Goal: Use online tool/utility: Use online tool/utility

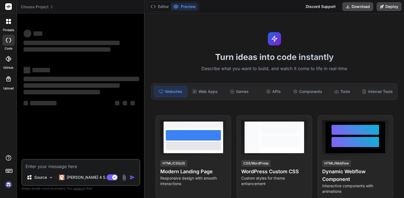
type textarea "x"
click at [71, 123] on div "‌ ‌ ‌ ‌ ‌ ‌ ‌ ‌ ‌ ‌ ‌ ‌ ‌ ‌" at bounding box center [82, 88] width 118 height 141
click at [54, 168] on textarea at bounding box center [80, 165] width 117 height 10
paste textarea "Build a form builder application similar to Typeform with drag-and-drop interfa…"
type textarea "Build a form builder application similar to Typeform with drag-and-drop interfa…"
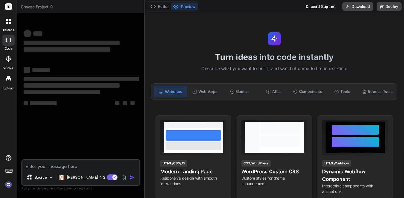
type textarea "x"
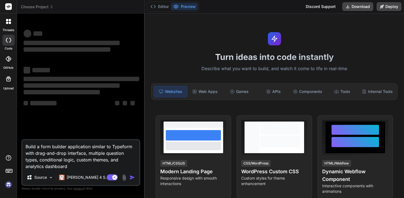
type textarea "Build a form builder application similar to Typeform with drag-and-drop interfa…"
click at [204, 92] on div "Web Apps" at bounding box center [205, 92] width 33 height 12
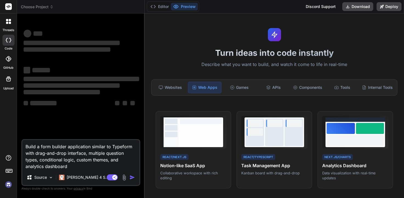
scroll to position [0, 0]
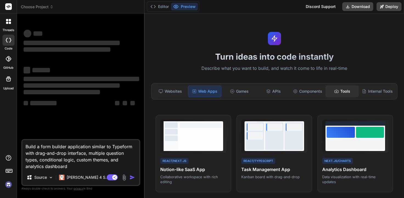
click at [341, 91] on div "Tools" at bounding box center [342, 91] width 33 height 12
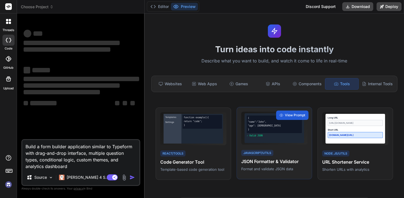
scroll to position [0, 0]
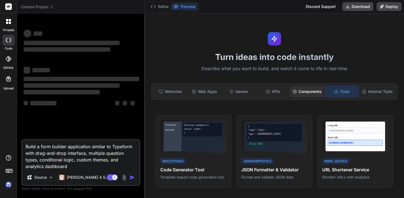
click at [309, 91] on div "Components" at bounding box center [308, 92] width 34 height 12
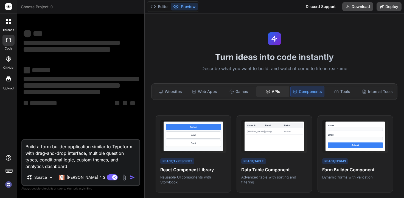
click at [270, 93] on div "APIs" at bounding box center [273, 92] width 33 height 12
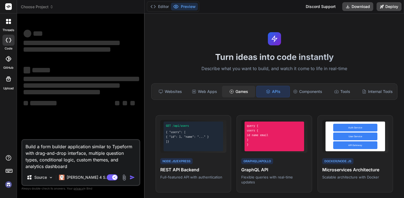
click at [235, 96] on div "Games" at bounding box center [238, 92] width 33 height 12
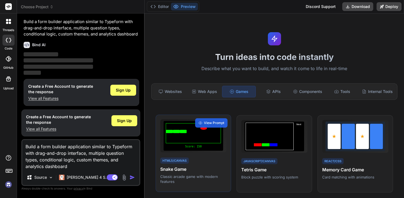
scroll to position [13, 0]
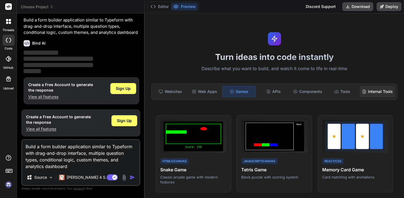
click at [371, 94] on div "Internal Tools" at bounding box center [377, 92] width 35 height 12
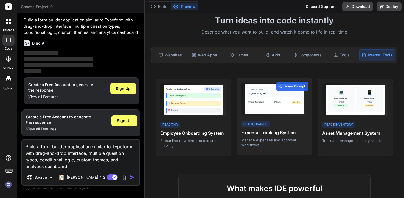
scroll to position [34, 0]
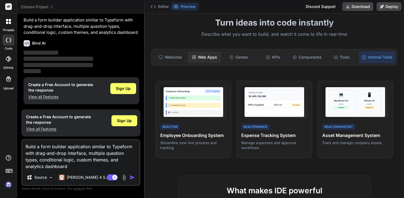
click at [208, 57] on div "Web Apps" at bounding box center [204, 57] width 33 height 12
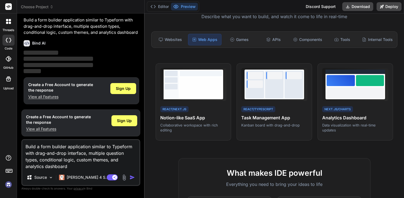
scroll to position [49, 0]
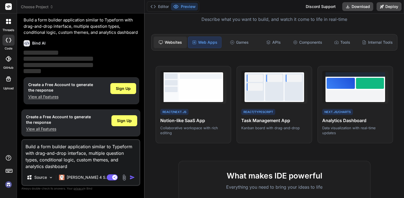
click at [172, 41] on div "Websites" at bounding box center [170, 43] width 33 height 12
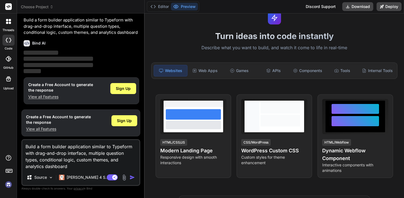
scroll to position [0, 0]
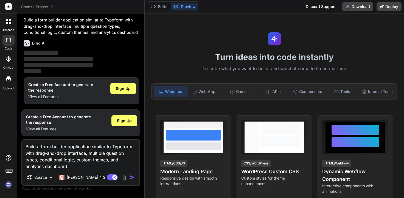
click at [9, 23] on icon at bounding box center [10, 23] width 2 height 2
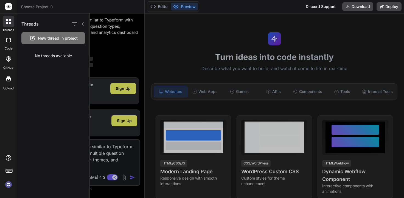
click at [9, 41] on icon at bounding box center [8, 40] width 5 height 4
type textarea "x"
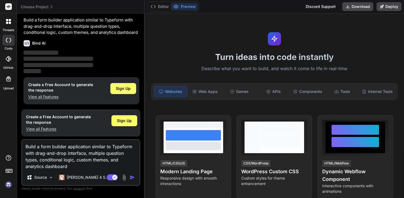
click at [8, 170] on icon at bounding box center [9, 170] width 8 height 8
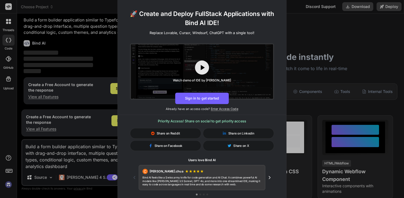
click at [152, 110] on p "Already have an access code? Enter Access Code" at bounding box center [202, 109] width 169 height 4
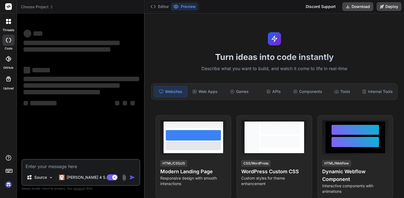
click at [8, 187] on img at bounding box center [8, 184] width 9 height 9
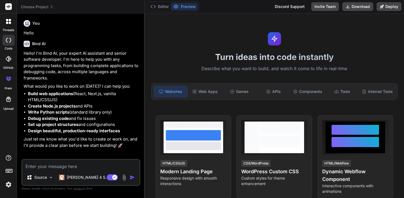
type textarea "x"
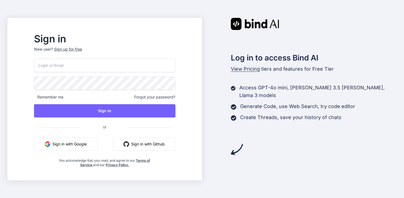
click at [75, 145] on button "Sign in with Google" at bounding box center [65, 143] width 63 height 13
